Goal: Transaction & Acquisition: Subscribe to service/newsletter

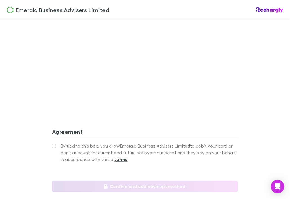
scroll to position [523, 0]
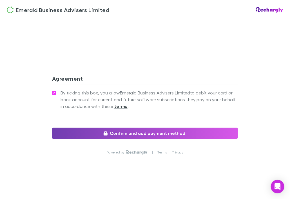
click at [153, 134] on button "Confirm and add payment method" at bounding box center [145, 133] width 186 height 11
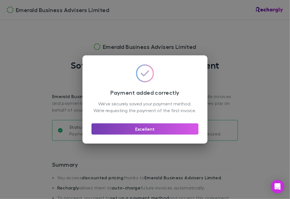
click at [143, 132] on button "Excellent" at bounding box center [145, 129] width 107 height 11
